Goal: Information Seeking & Learning: Learn about a topic

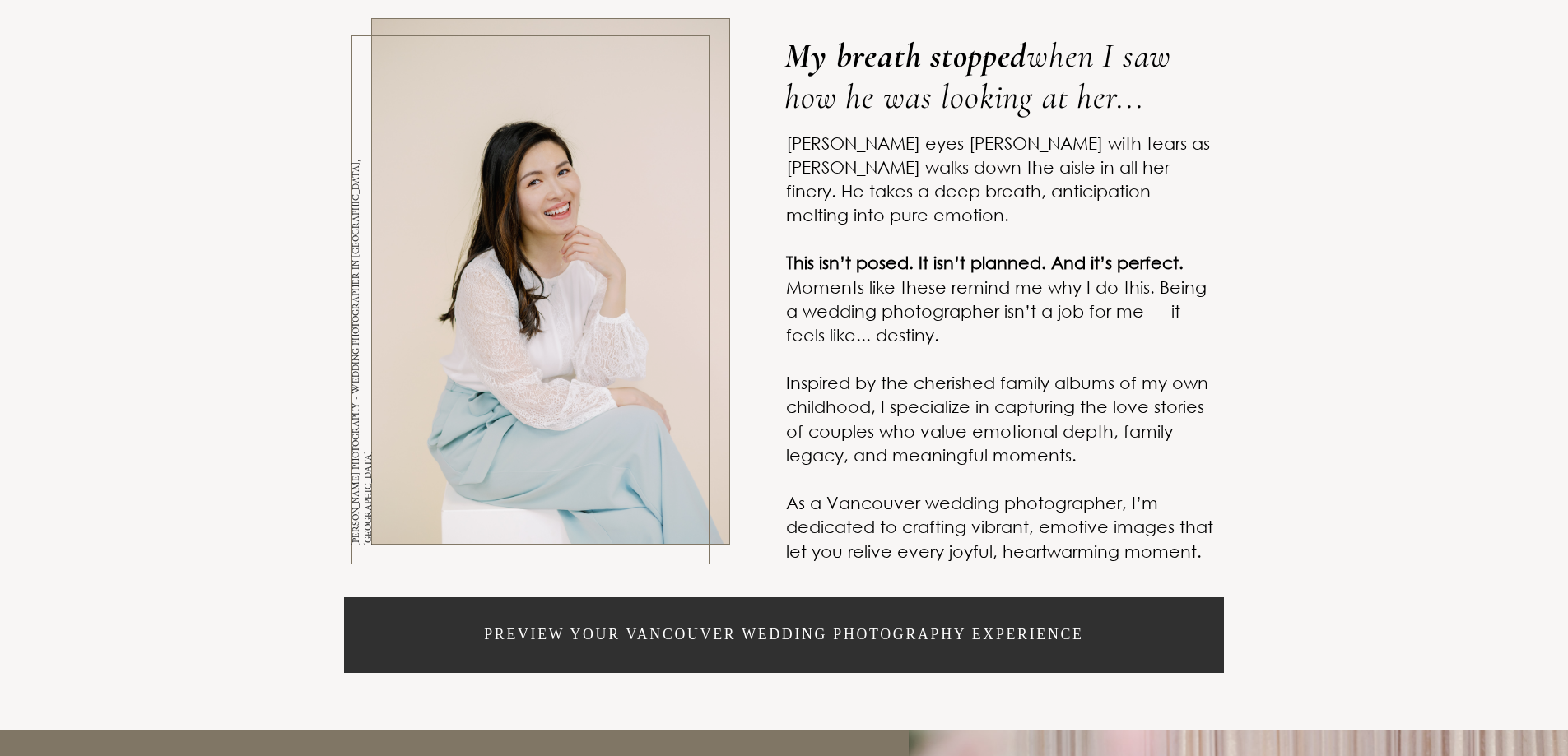
scroll to position [658, 0]
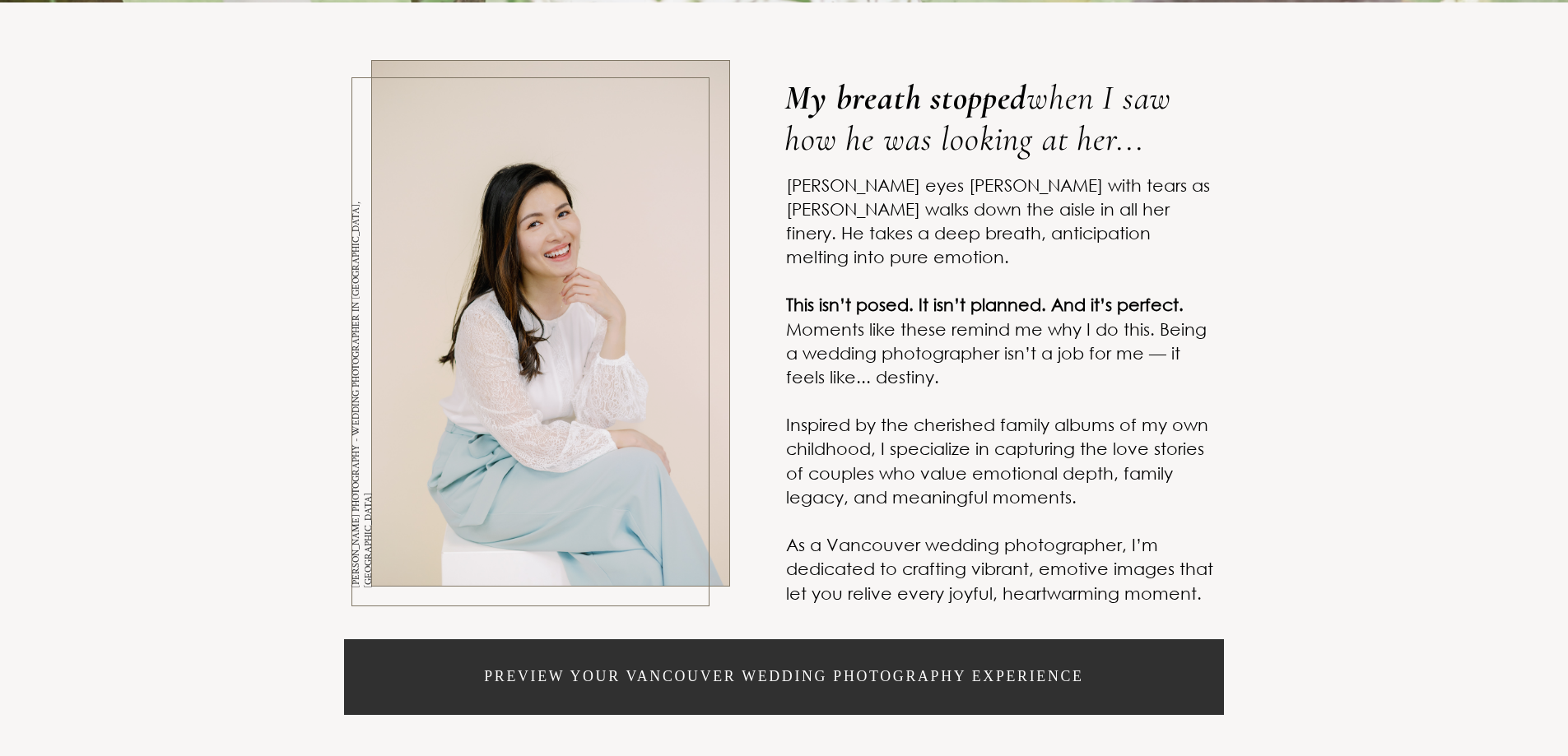
click at [1334, 460] on div "My breath stopped when I saw how he was looking at her... Clinton’s eyes brim w…" at bounding box center [784, 388] width 1568 height 770
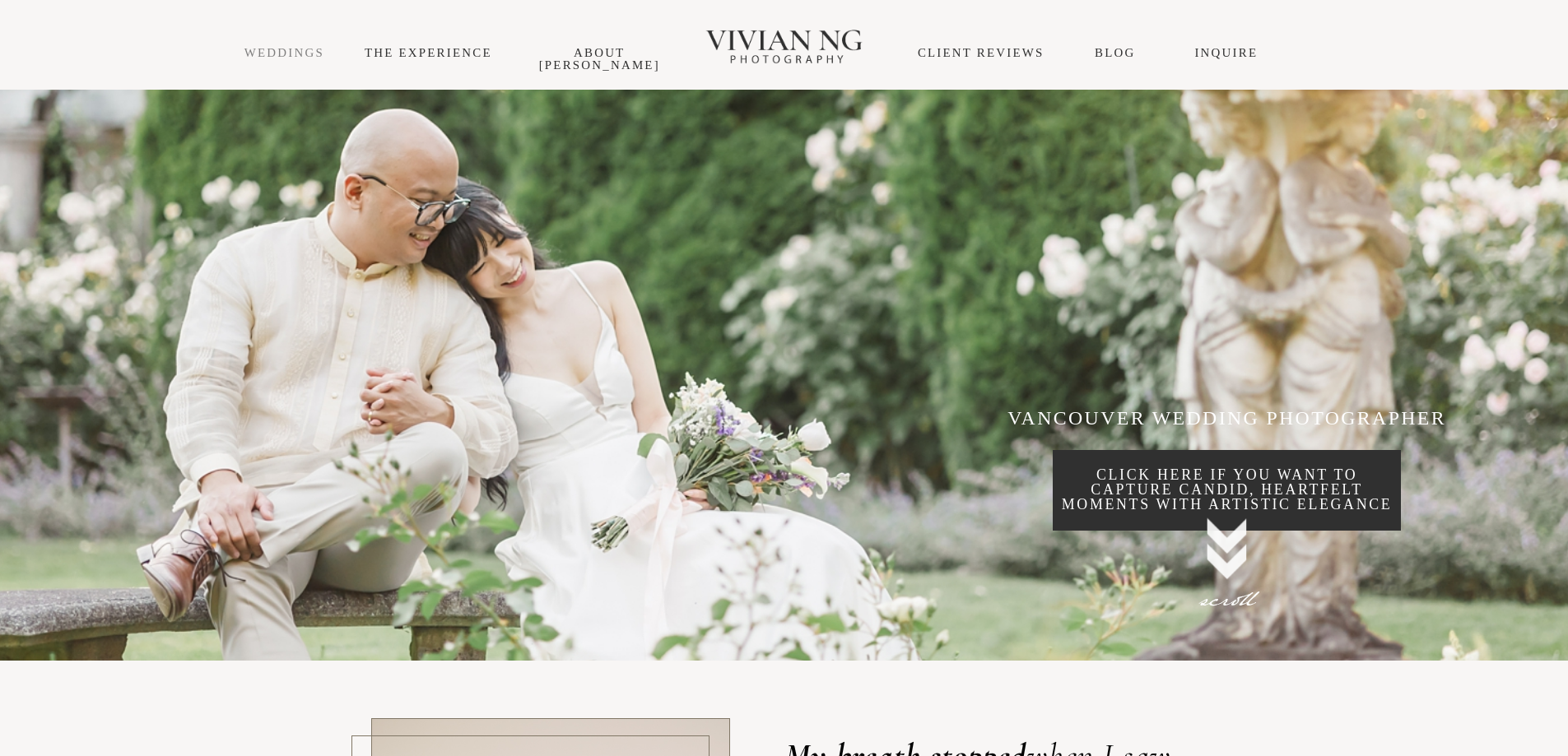
click at [301, 47] on link "WEDDINGS" at bounding box center [284, 52] width 80 height 13
click at [475, 57] on link "THE EXPERIENCE" at bounding box center [428, 52] width 127 height 13
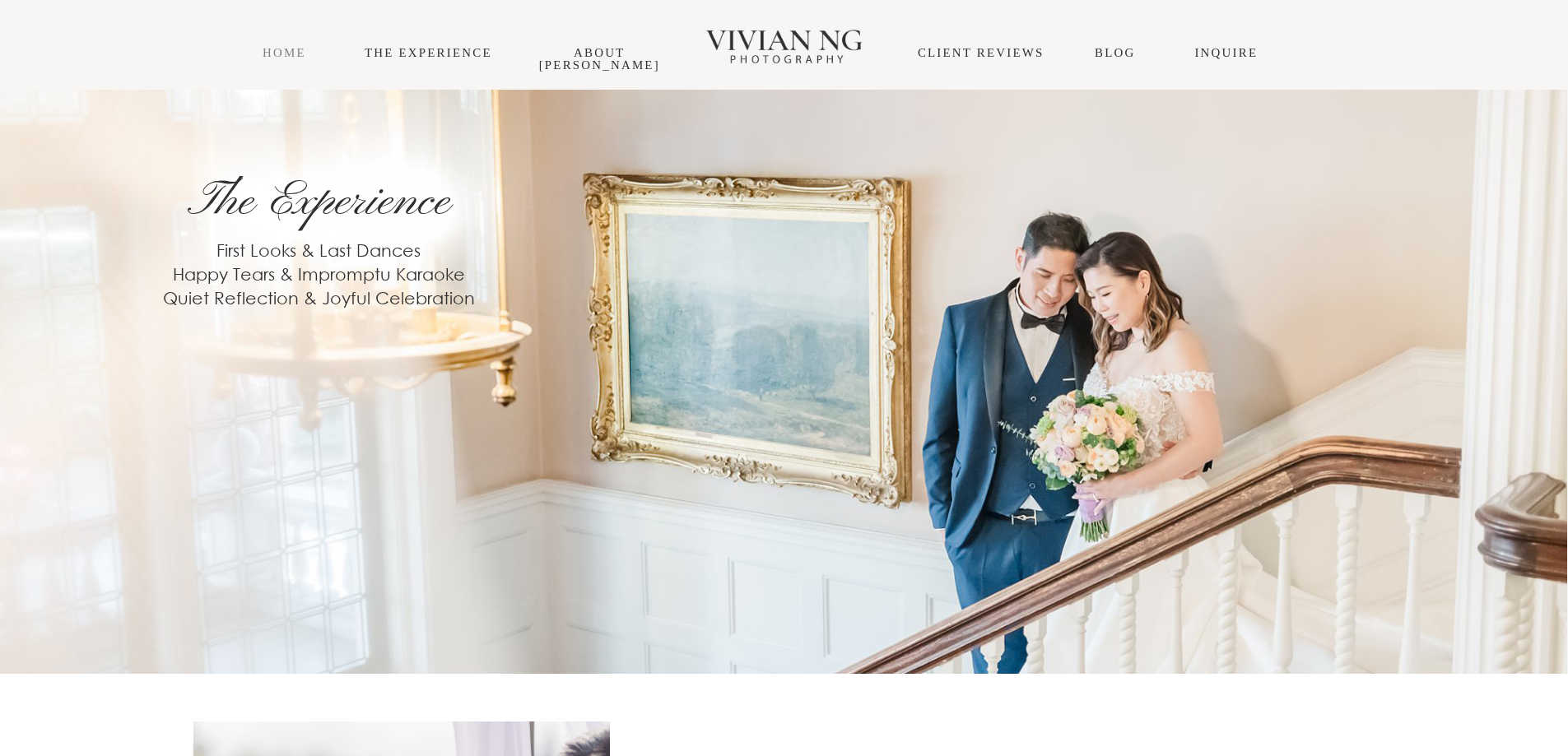
click at [286, 50] on link "HOME" at bounding box center [285, 52] width 44 height 13
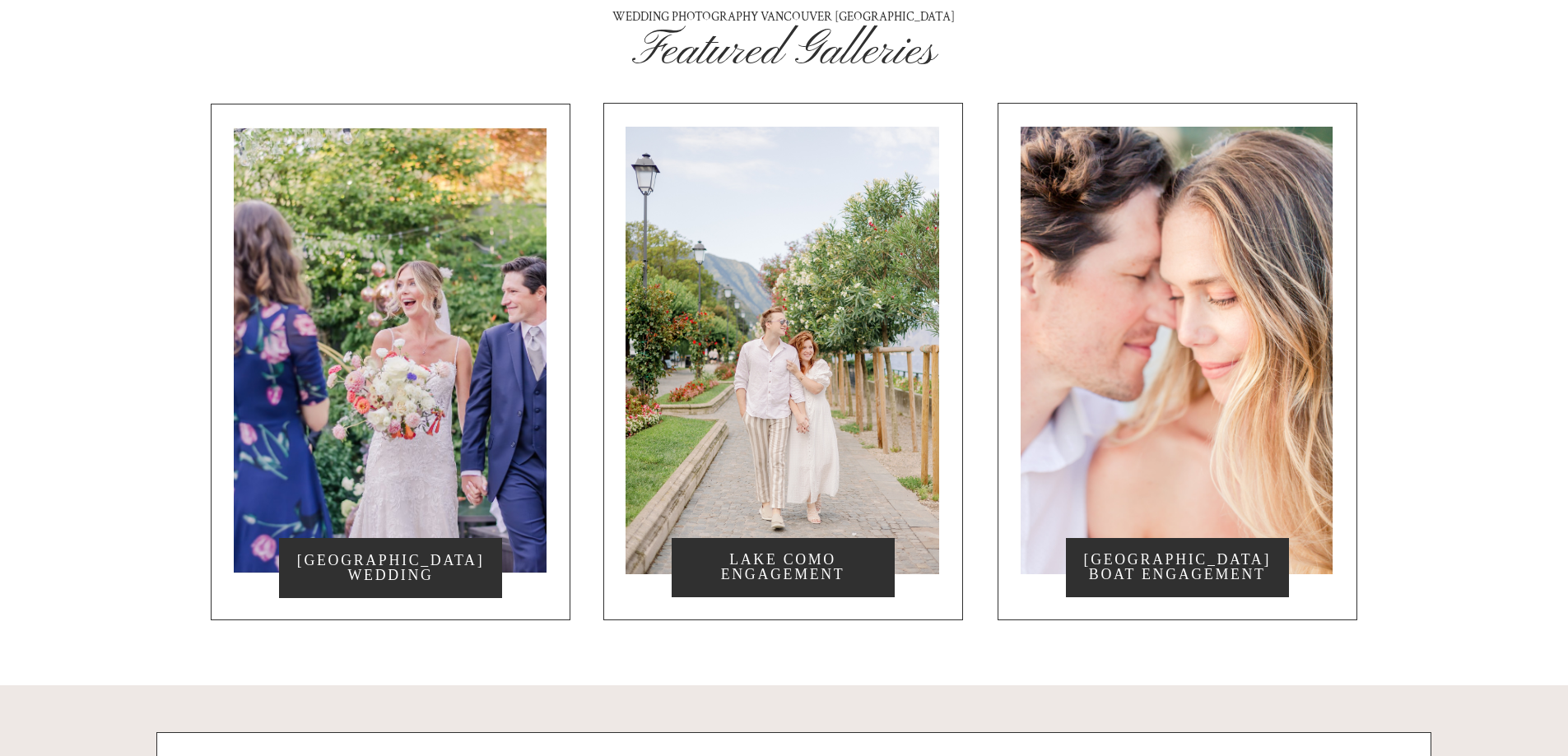
scroll to position [9712, 0]
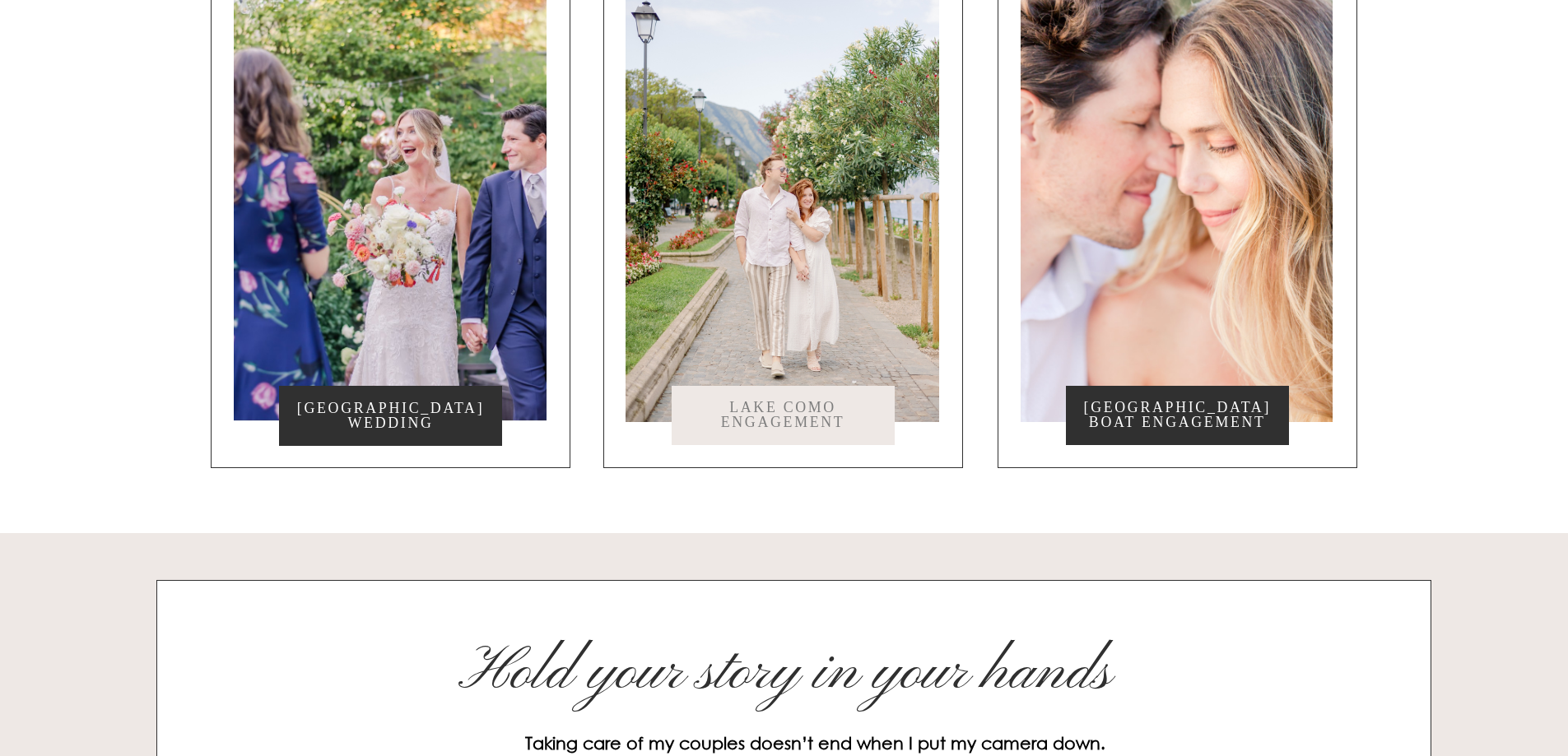
click at [788, 431] on p "Lake Como Engagement" at bounding box center [783, 416] width 223 height 30
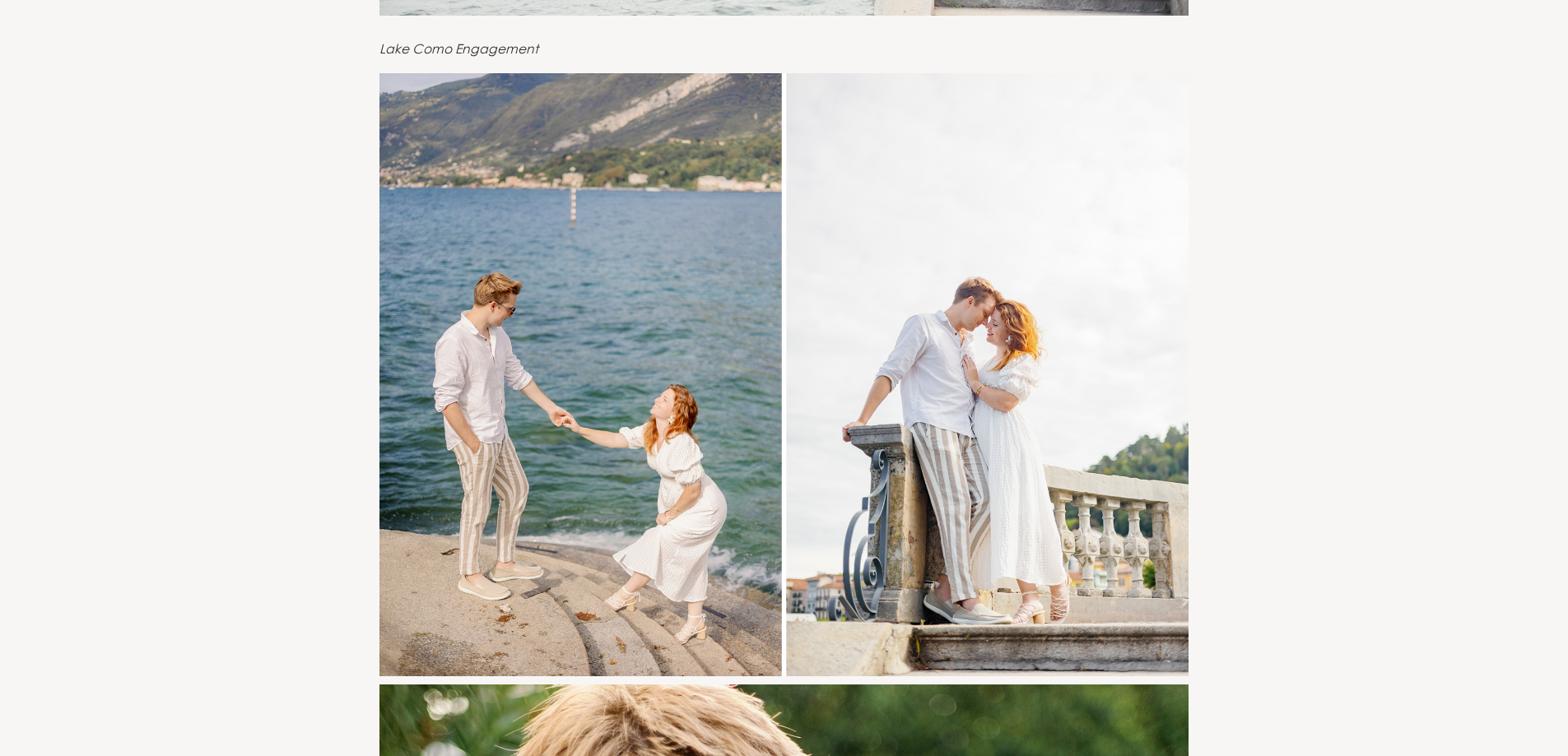
scroll to position [9054, 0]
